Goal: Task Accomplishment & Management: Use online tool/utility

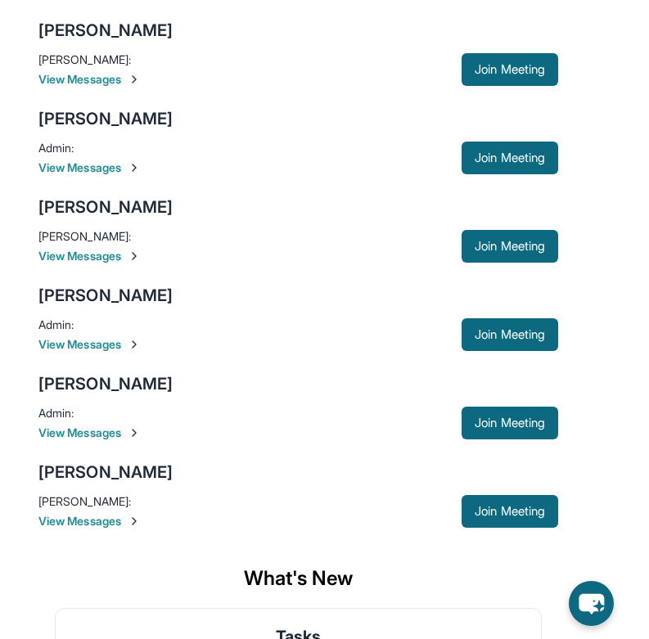
scroll to position [257, 0]
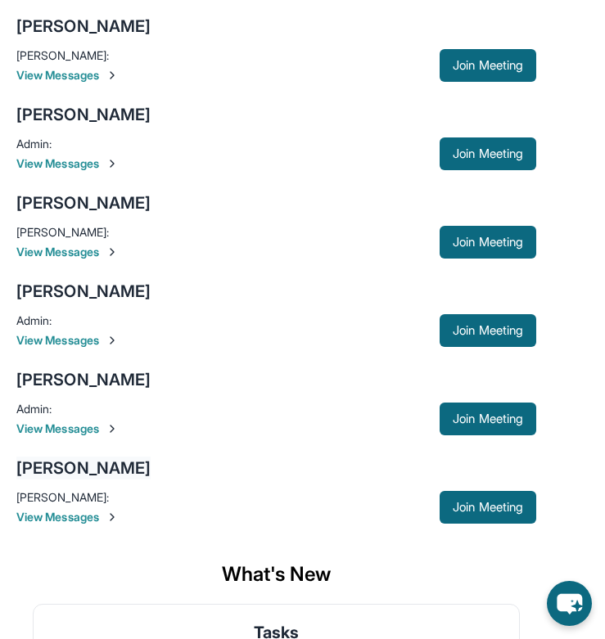
click at [89, 466] on div "[PERSON_NAME]" at bounding box center [83, 468] width 134 height 23
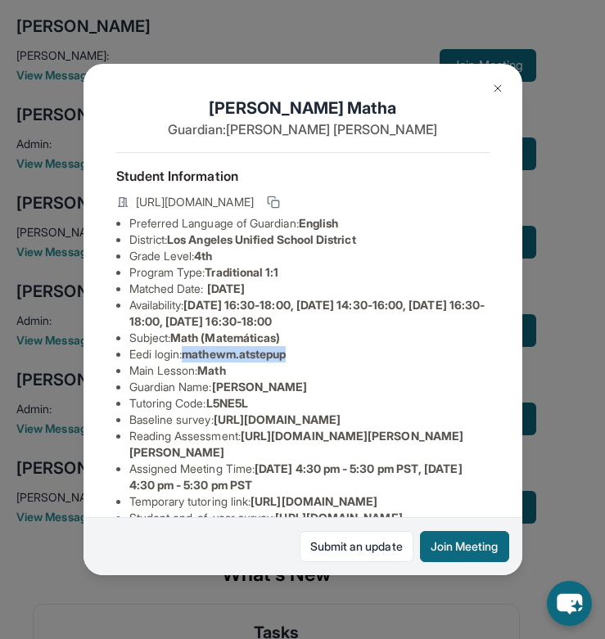
drag, startPoint x: 189, startPoint y: 357, endPoint x: 312, endPoint y: 354, distance: 122.9
click at [312, 354] on li "Eedi login : mathewm.atstepup" at bounding box center [309, 354] width 360 height 16
copy span "mathewm.atstepup"
click at [312, 354] on li "Eedi login : mathewm.atstepup" at bounding box center [309, 354] width 360 height 16
click at [496, 86] on img at bounding box center [497, 88] width 13 height 13
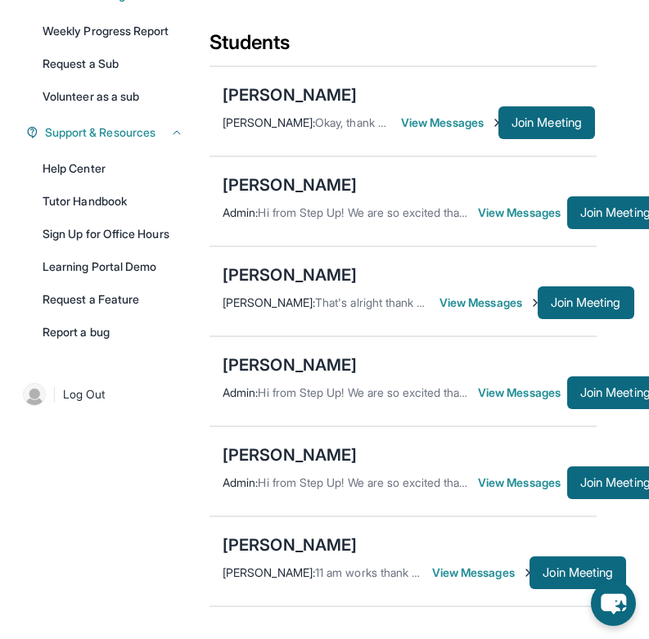
scroll to position [318, 25]
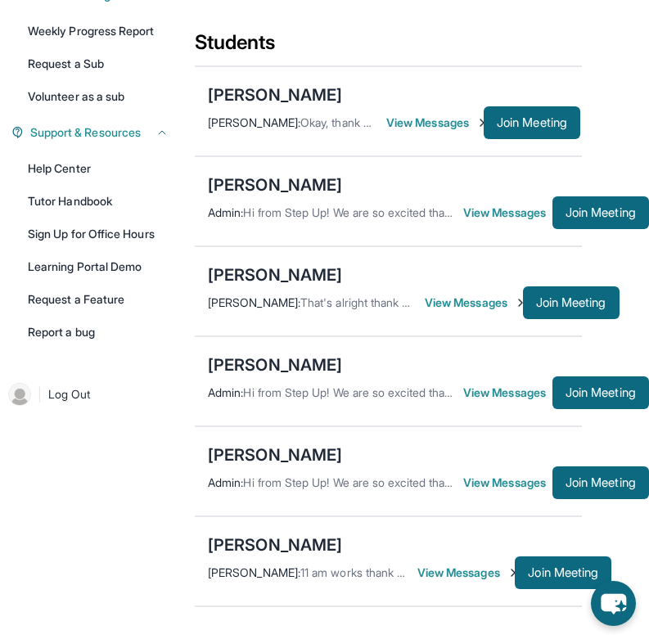
click at [490, 552] on div "[PERSON_NAME] [PERSON_NAME] : 11 am works thank you View Messages Join Meeting" at bounding box center [388, 562] width 387 height 90
click at [556, 578] on span "Join Meeting" at bounding box center [563, 573] width 70 height 10
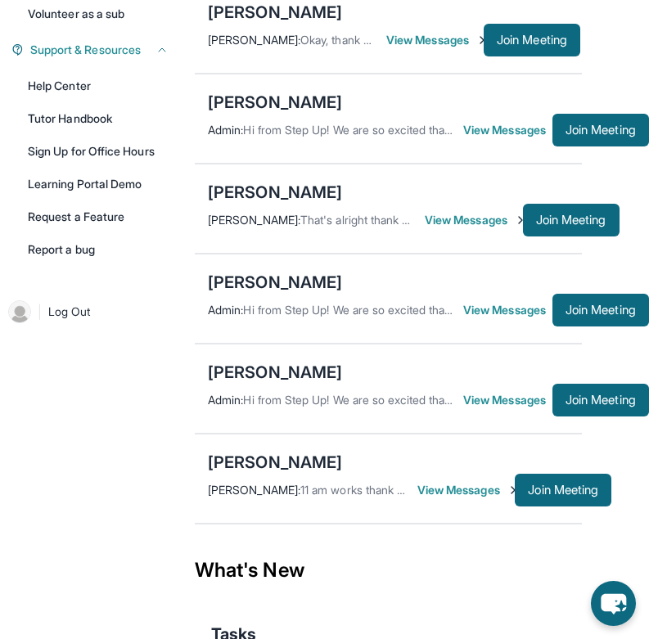
scroll to position [420, 25]
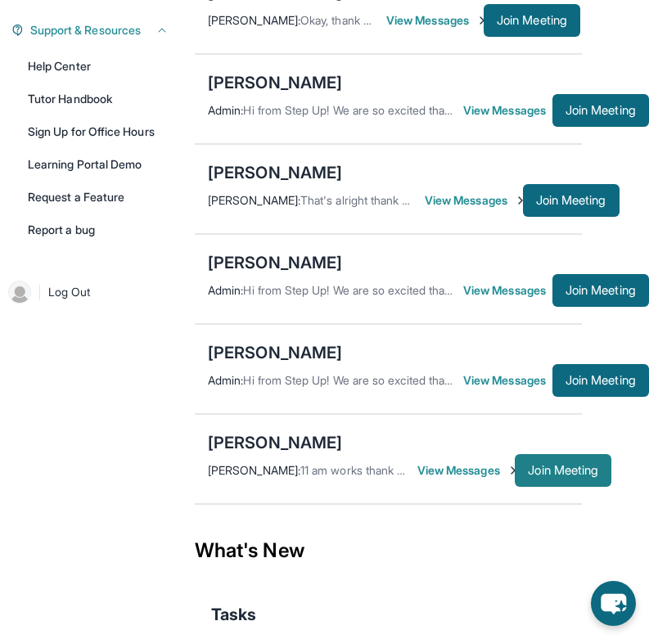
click at [565, 487] on button "Join Meeting" at bounding box center [563, 470] width 97 height 33
